Goal: Find specific page/section: Find specific page/section

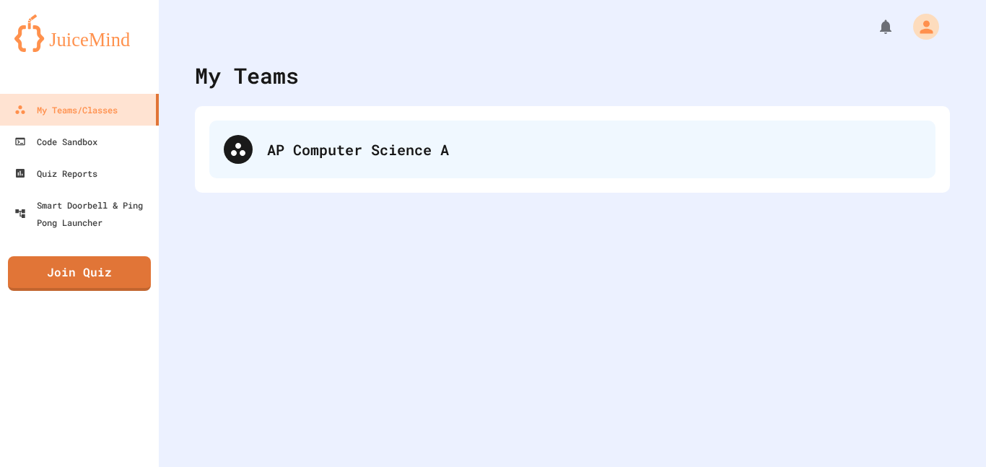
click at [334, 133] on div "AP Computer Science A" at bounding box center [572, 149] width 726 height 58
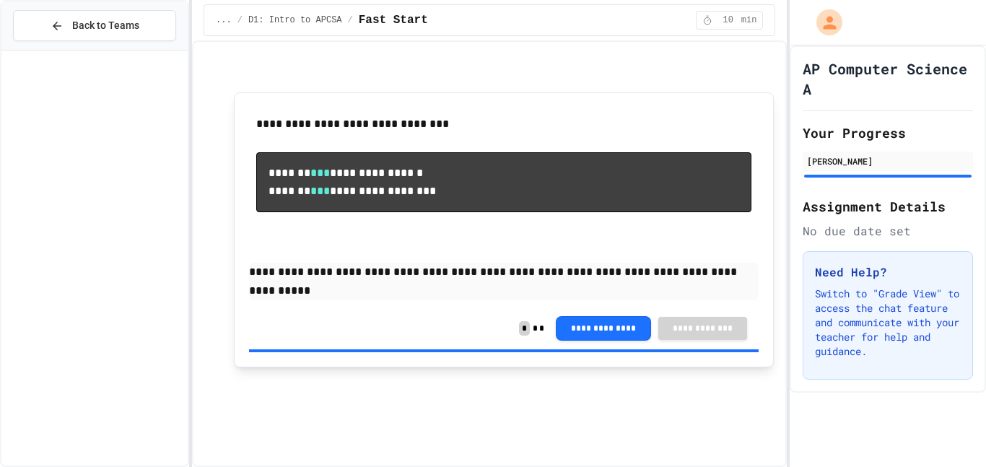
scroll to position [2024, 0]
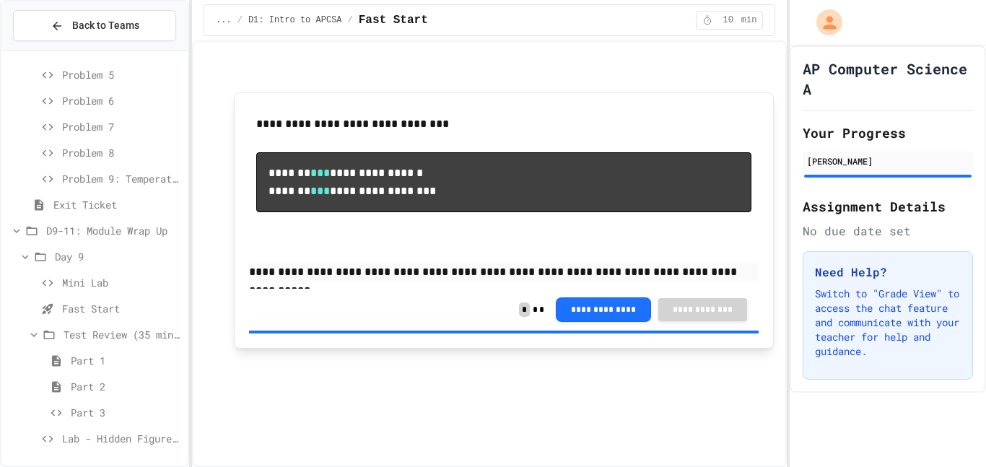
click at [104, 447] on div "Lab - Hidden Figures: Launch Weight Calculator" at bounding box center [94, 438] width 186 height 21
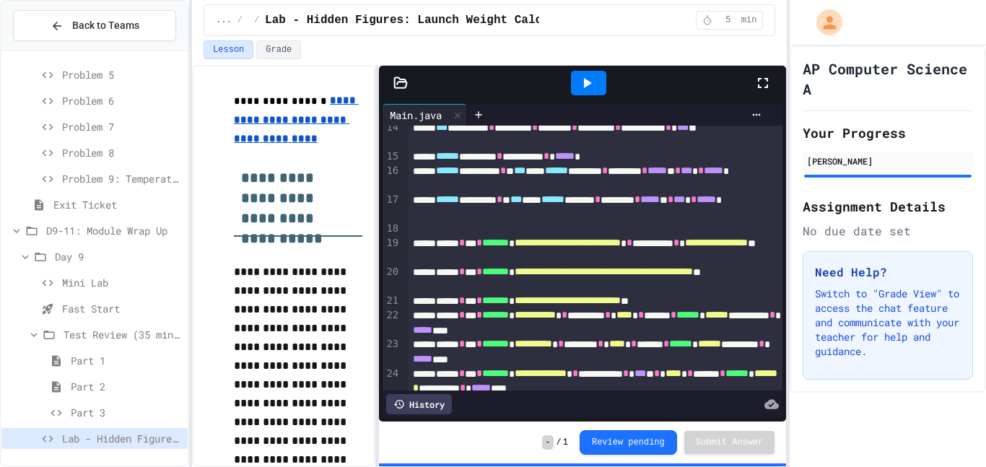
scroll to position [304, 0]
